Goal: Transaction & Acquisition: Book appointment/travel/reservation

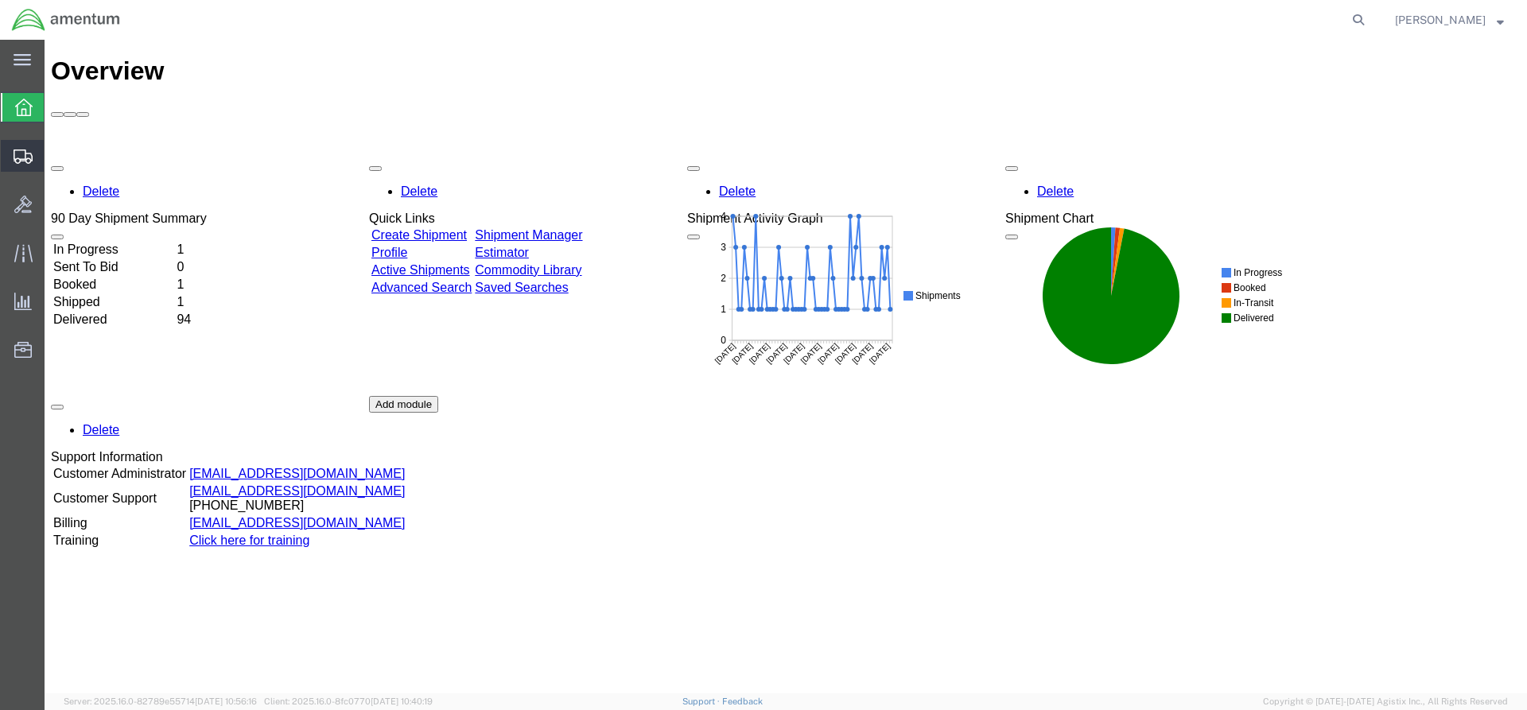
click at [26, 150] on icon at bounding box center [23, 156] width 19 height 14
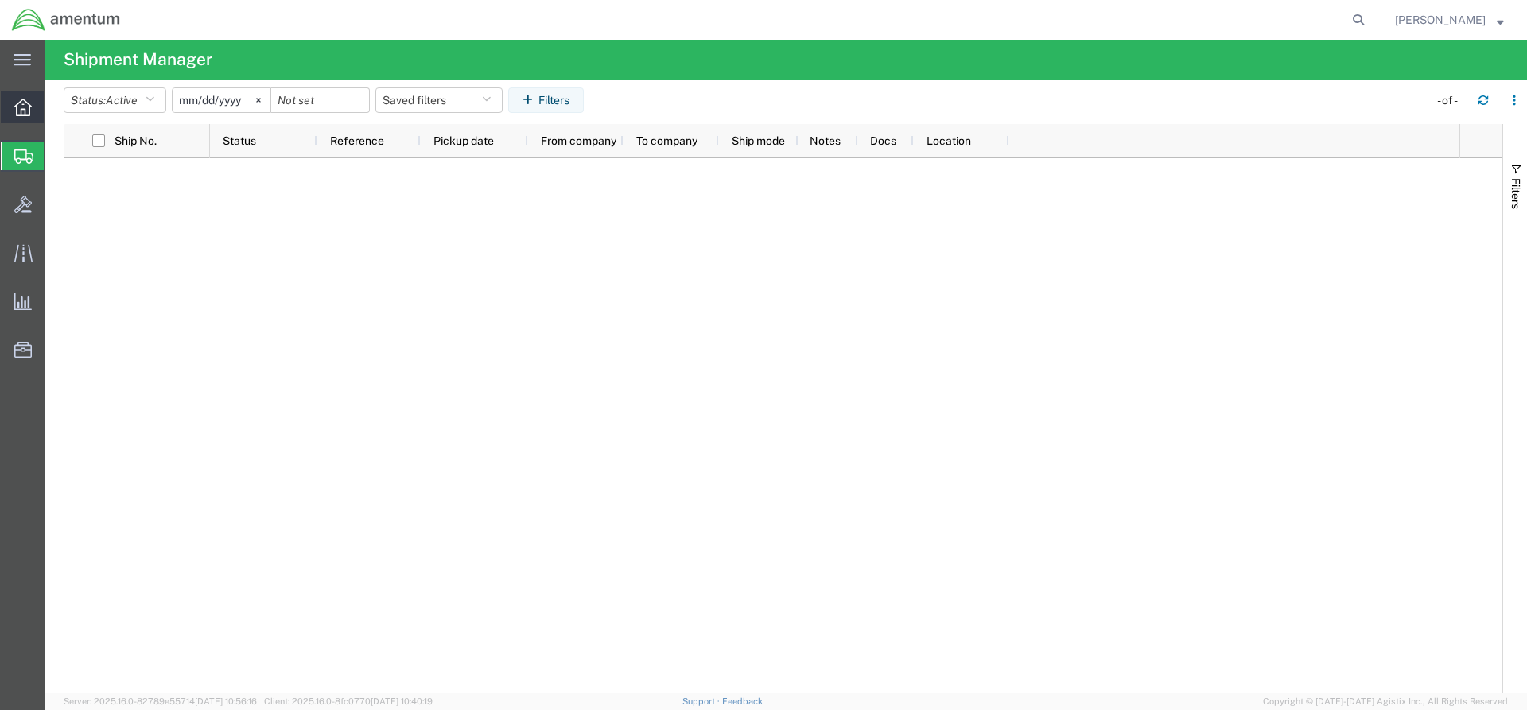
click at [20, 112] on icon at bounding box center [22, 107] width 17 height 17
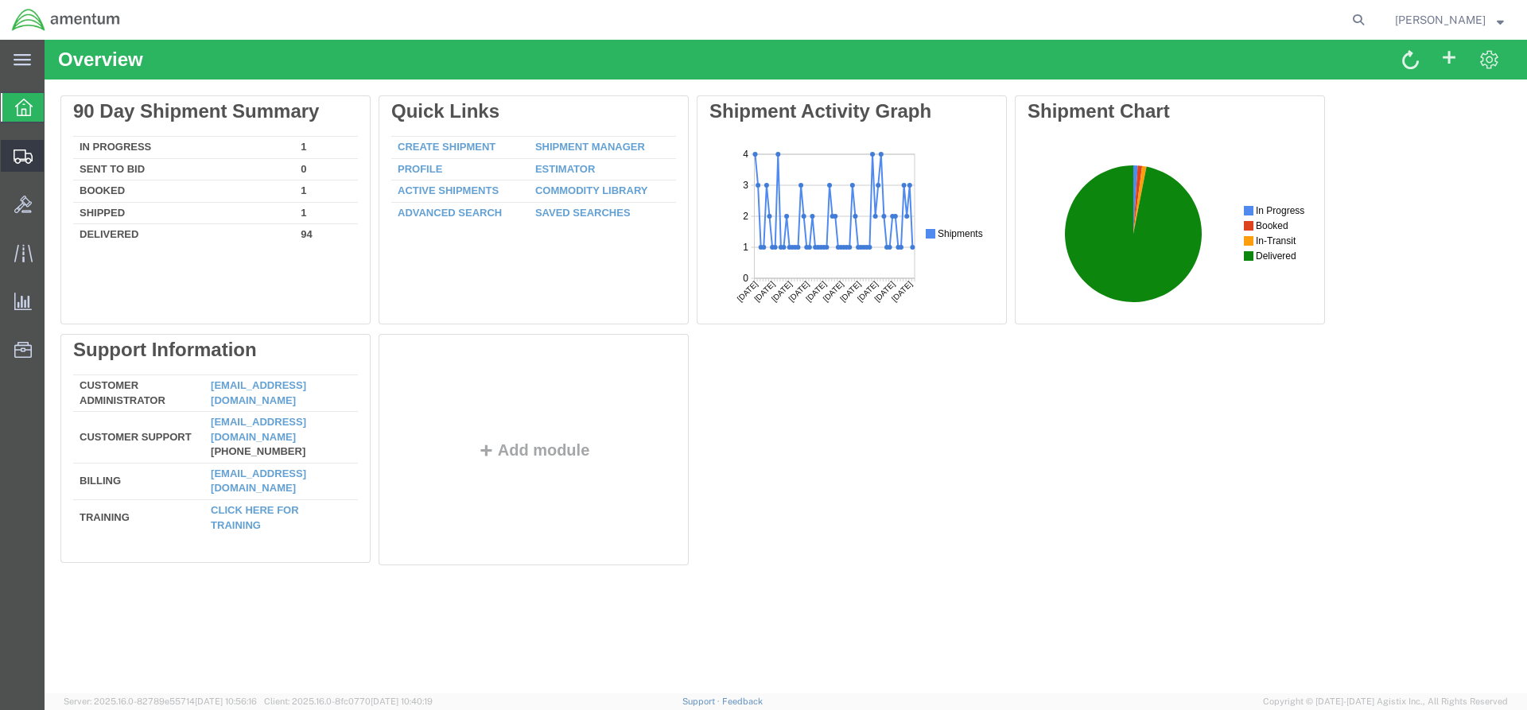
click at [20, 143] on div at bounding box center [23, 156] width 45 height 32
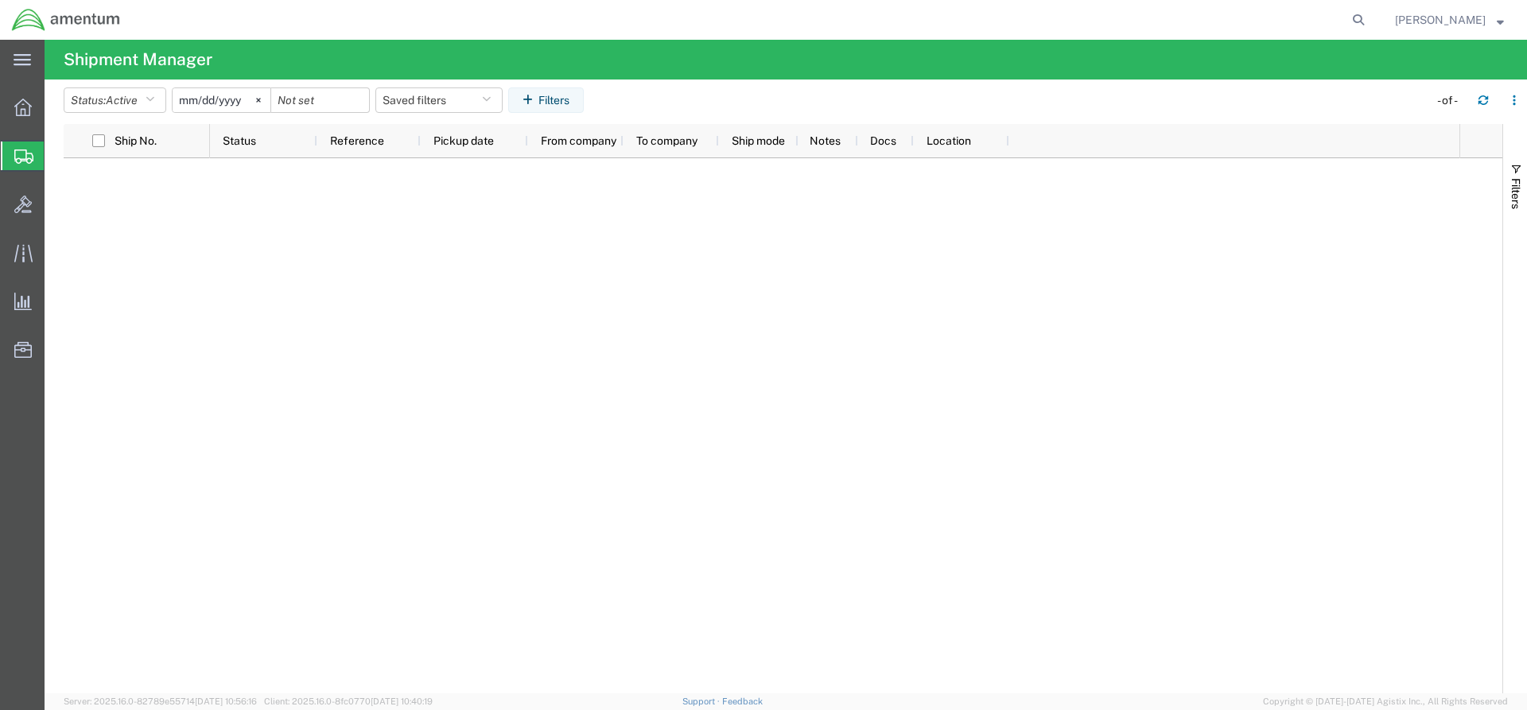
click at [0, 95] on ul "Overview Shipments Shipment Manager Create Shipment Create from Template Estima…" at bounding box center [22, 236] width 45 height 291
click at [15, 103] on icon at bounding box center [22, 107] width 17 height 17
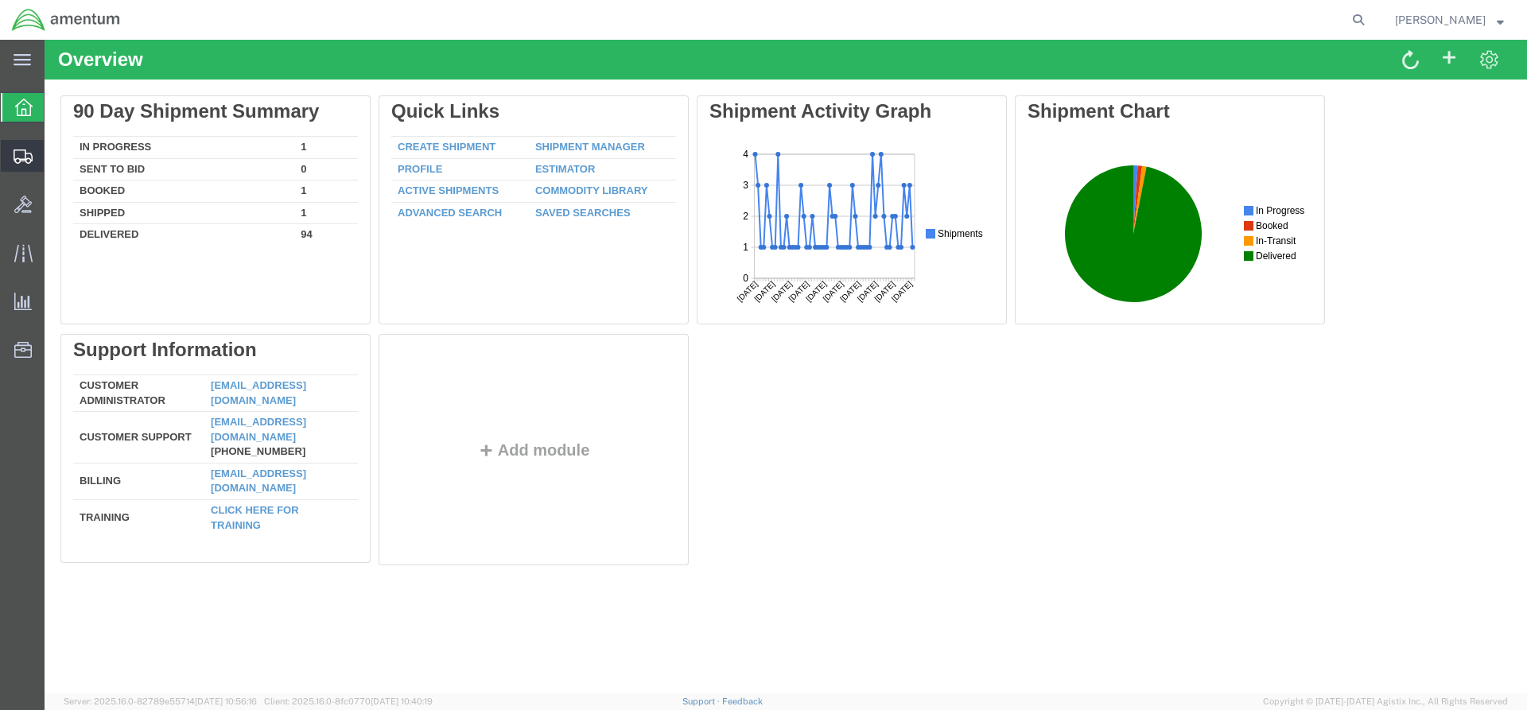
click at [23, 150] on icon at bounding box center [23, 156] width 19 height 14
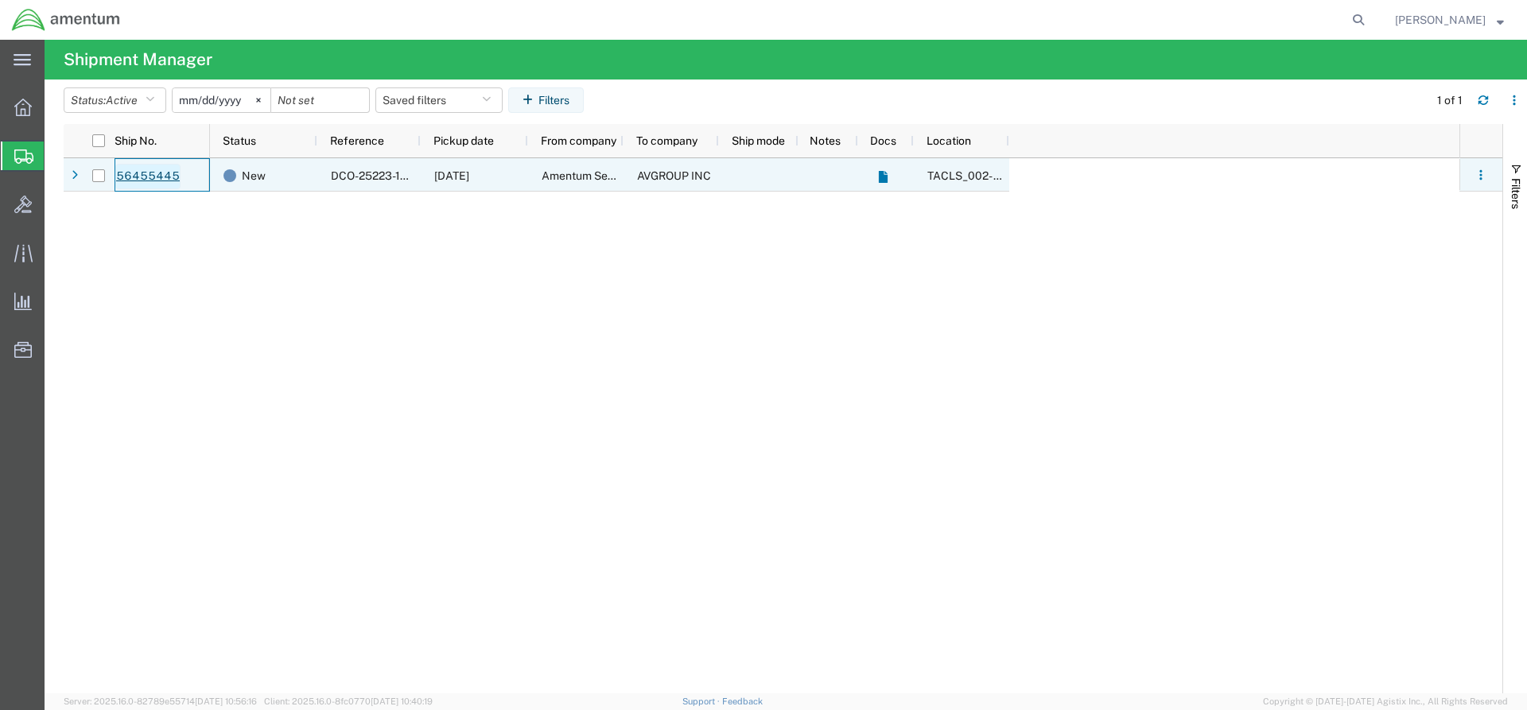
click at [153, 171] on link "56455445" at bounding box center [147, 176] width 65 height 25
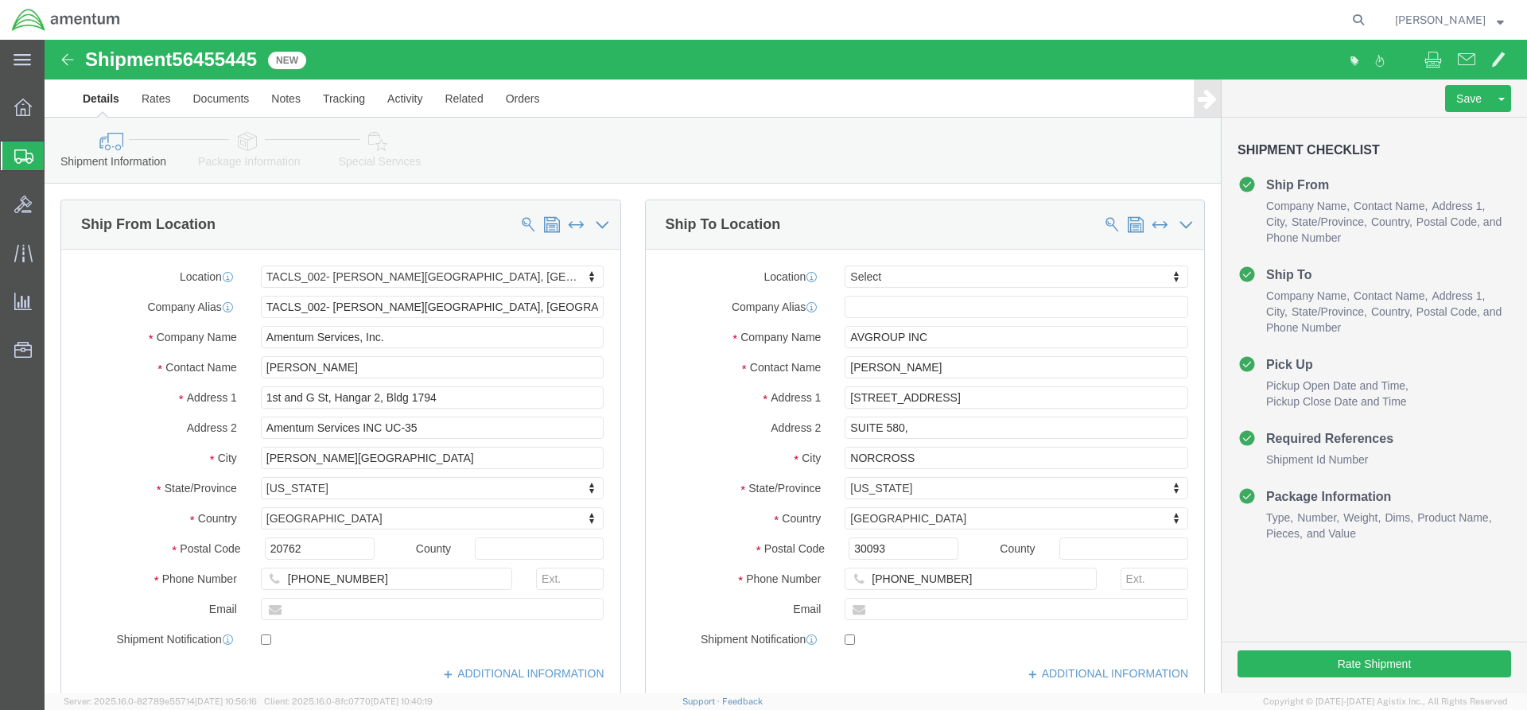
select select "42675"
select select
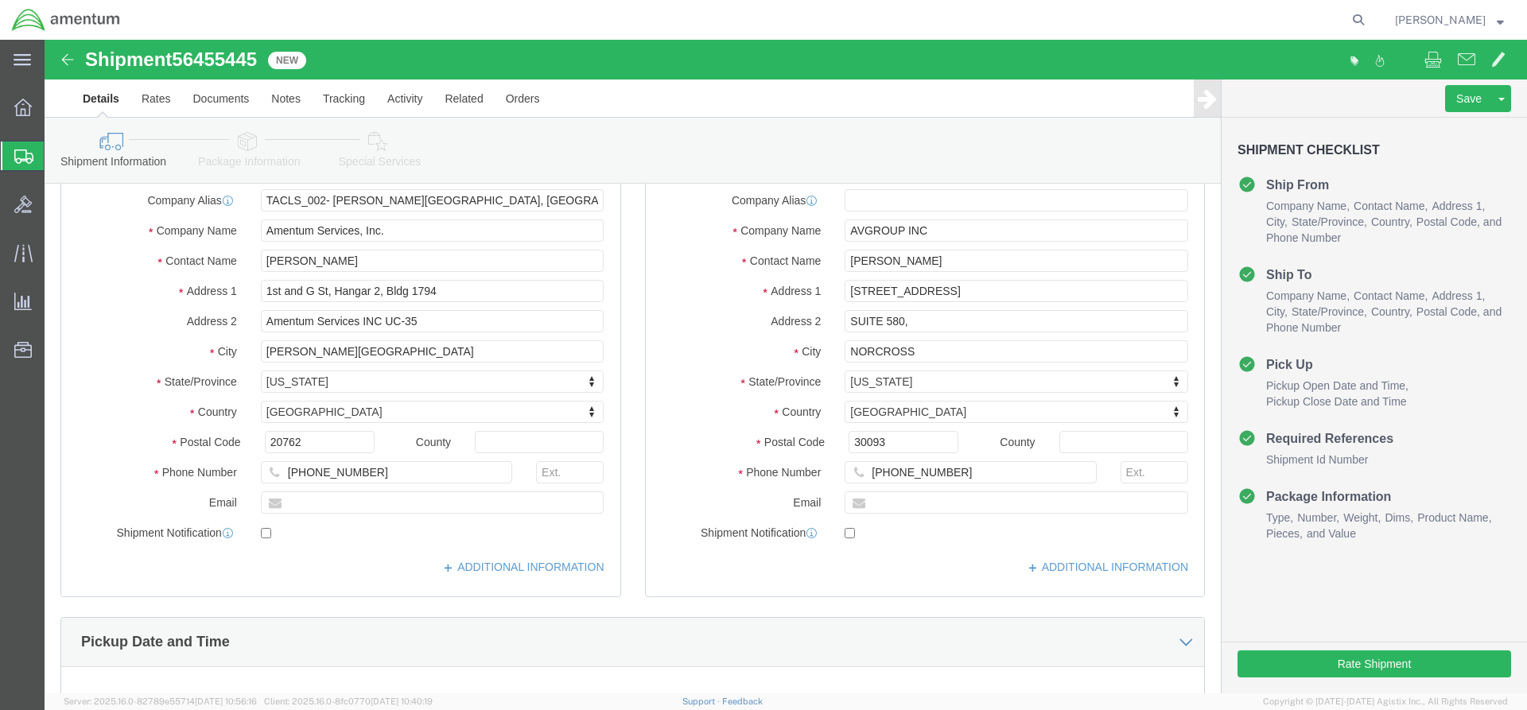
scroll to position [398, 0]
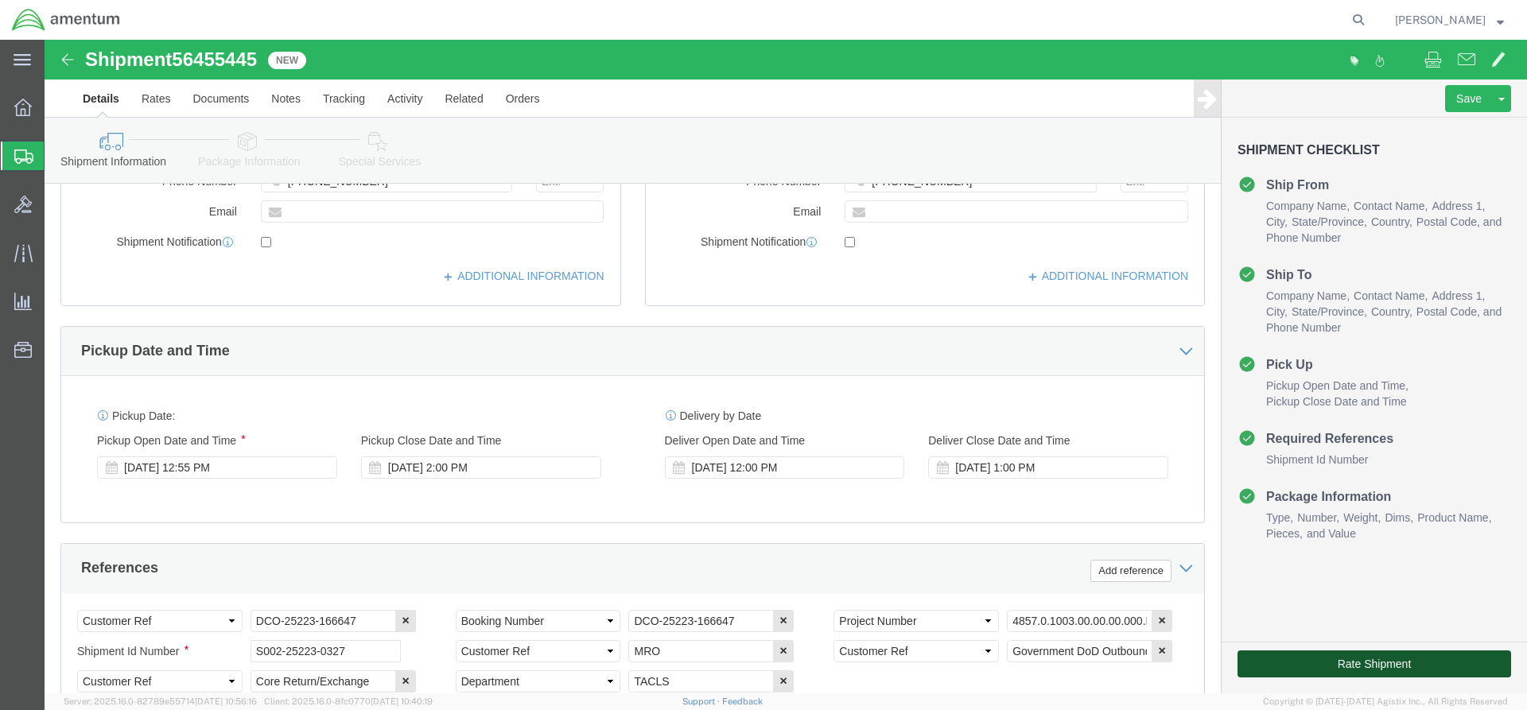
click button "Rate Shipment"
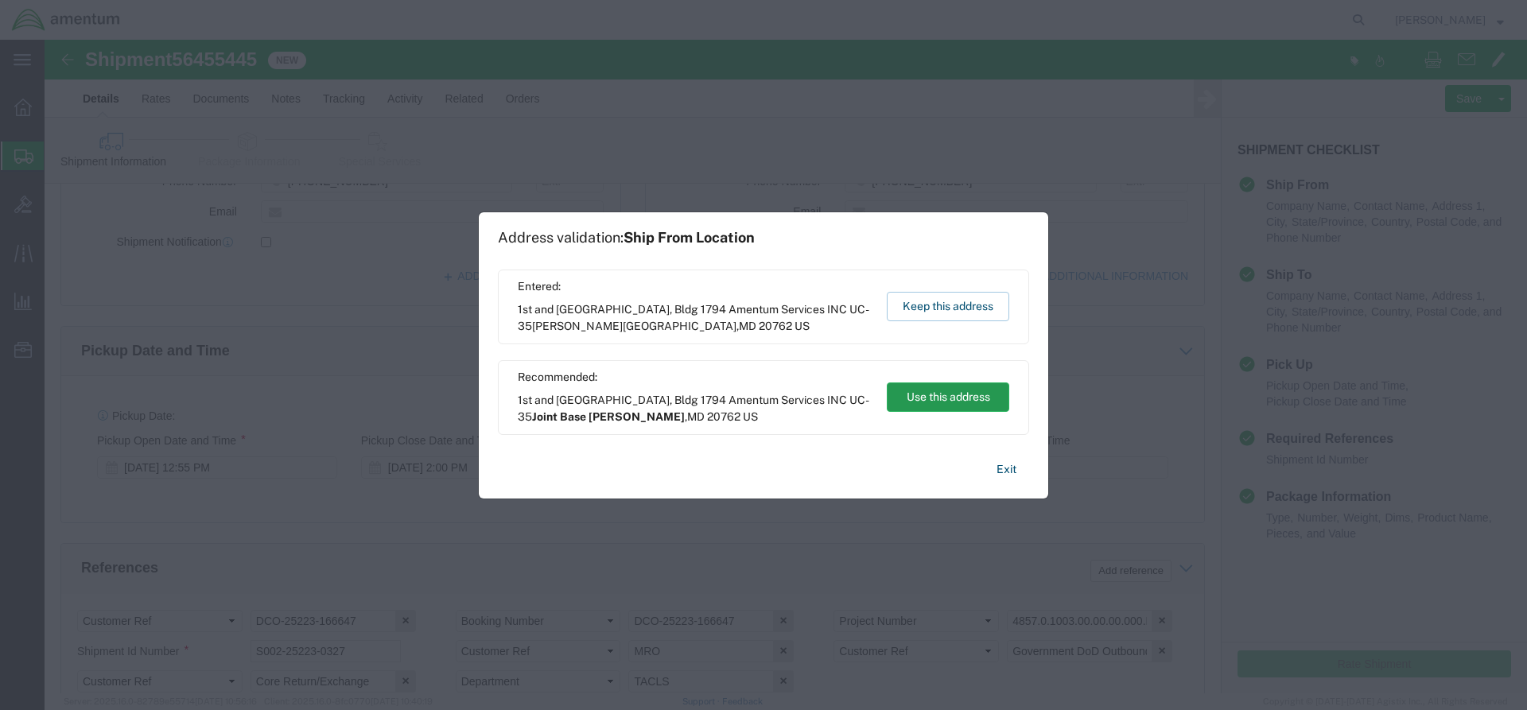
click at [983, 402] on button "Use this address" at bounding box center [948, 396] width 122 height 29
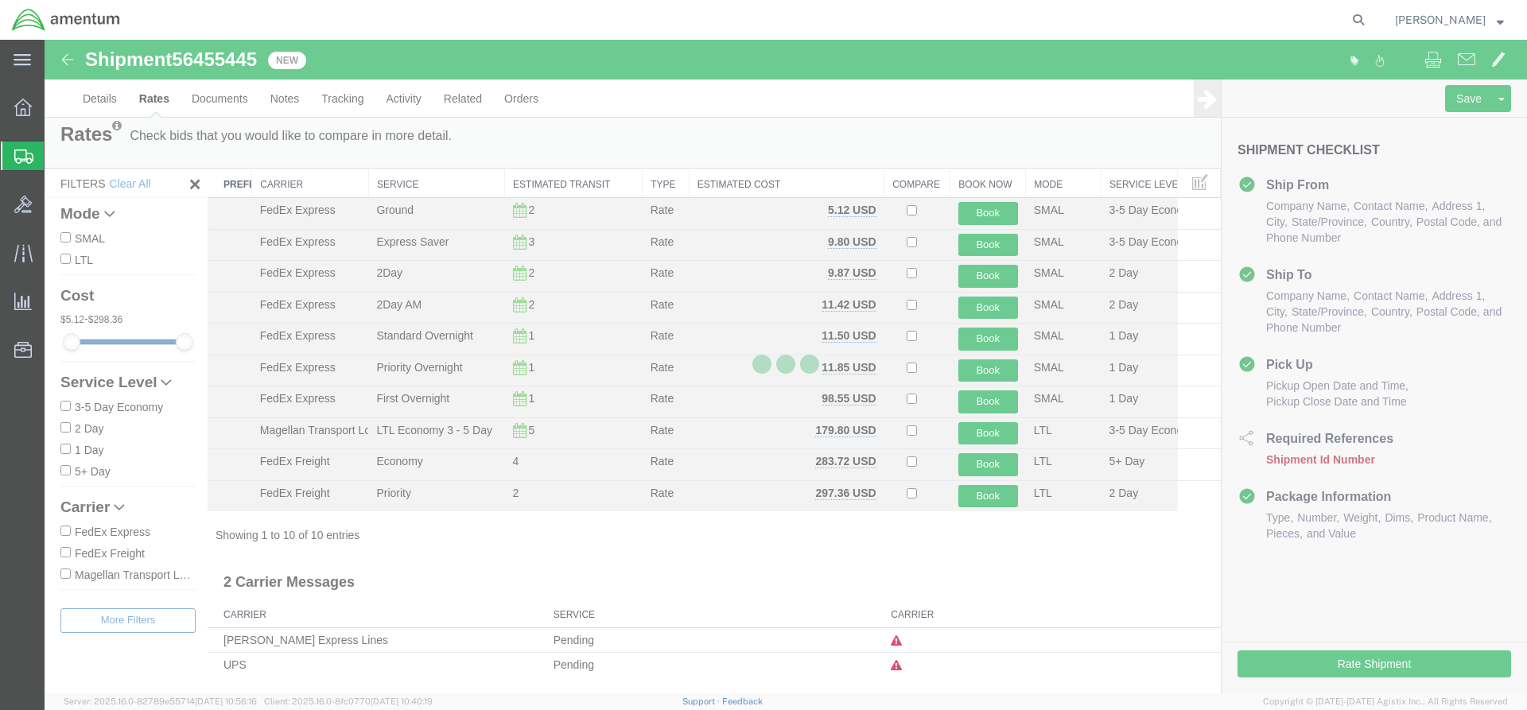
scroll to position [0, 0]
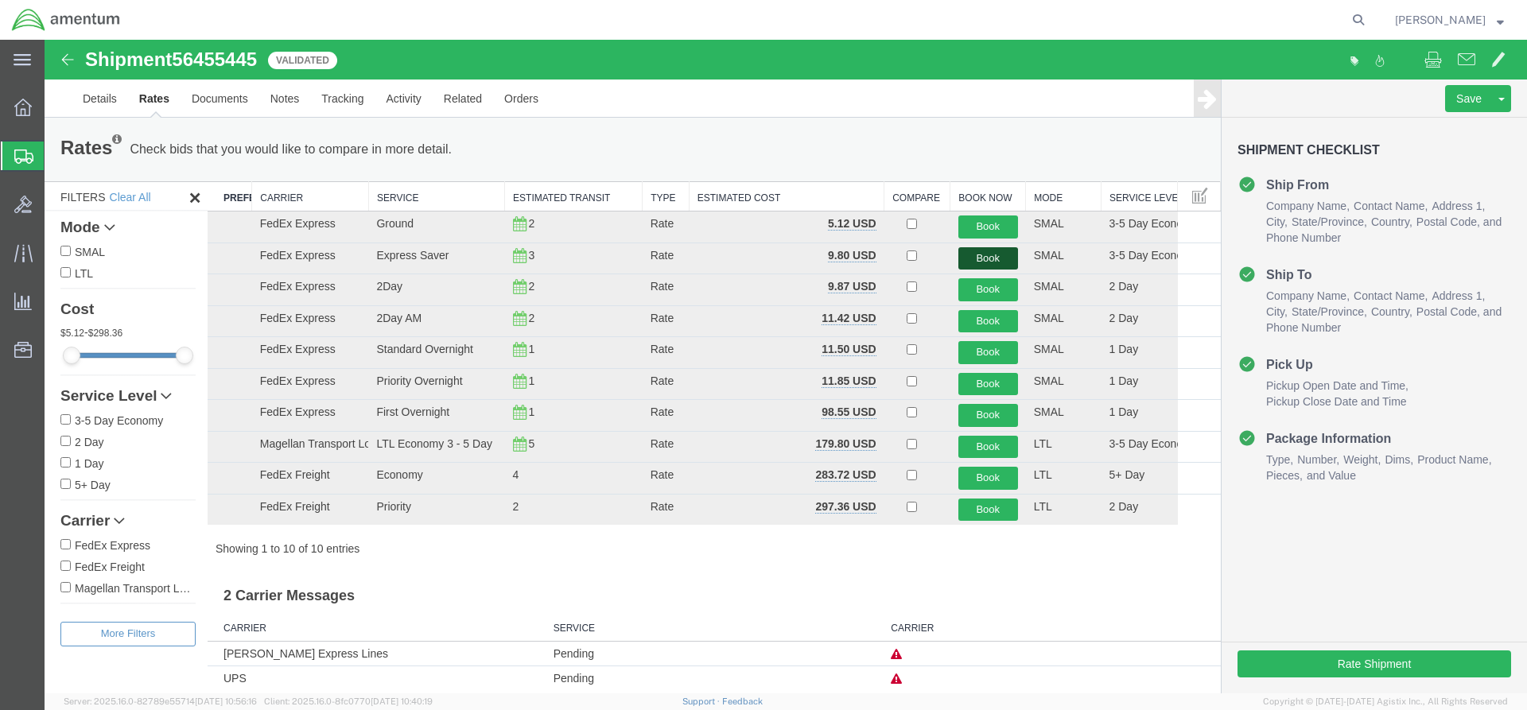
click at [963, 258] on button "Book" at bounding box center [988, 258] width 60 height 23
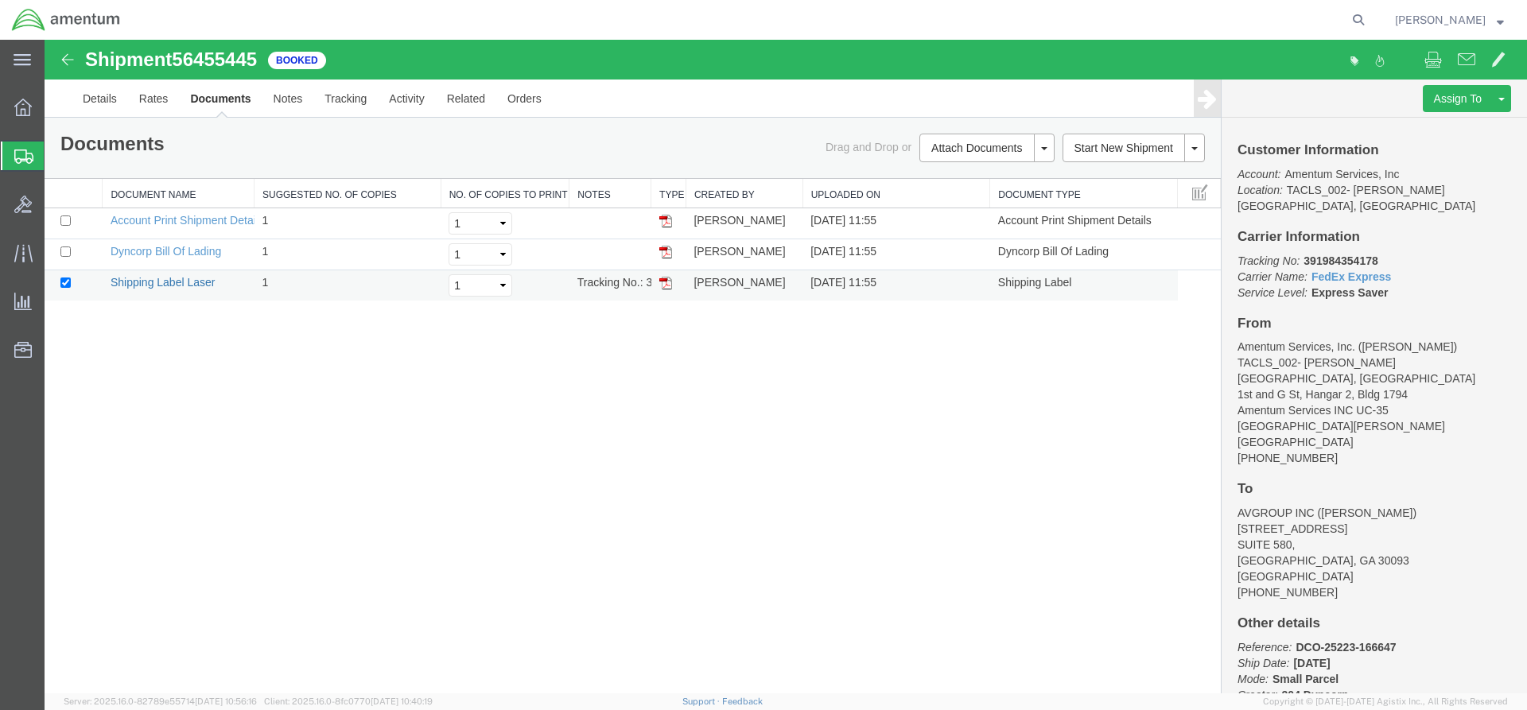
click at [135, 278] on link "Shipping Label Laser" at bounding box center [163, 282] width 105 height 13
